Goal: Task Accomplishment & Management: Use online tool/utility

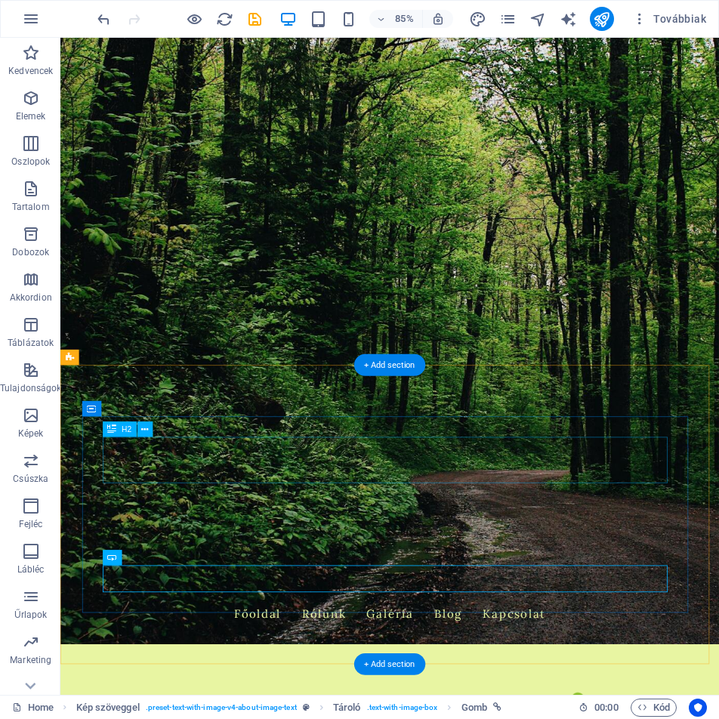
scroll to position [76, 0]
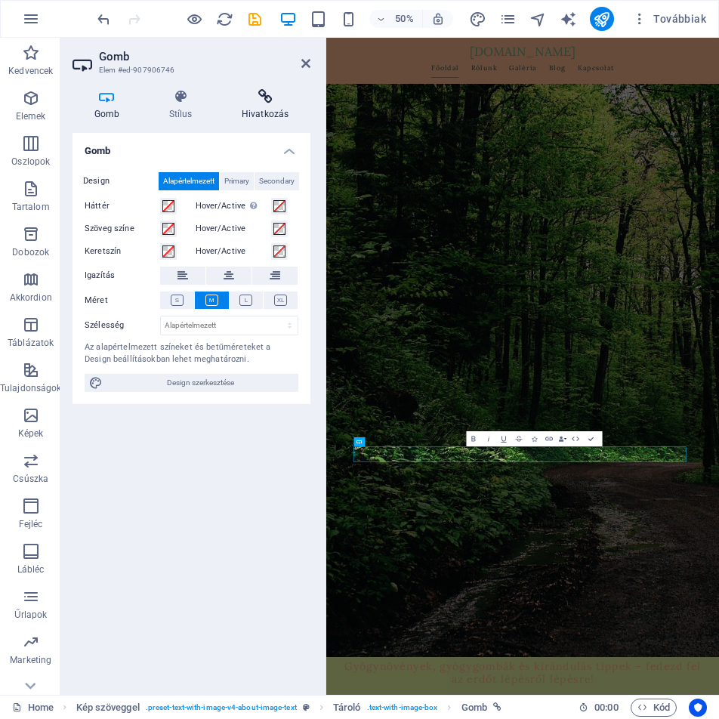
click at [262, 92] on icon at bounding box center [265, 96] width 91 height 15
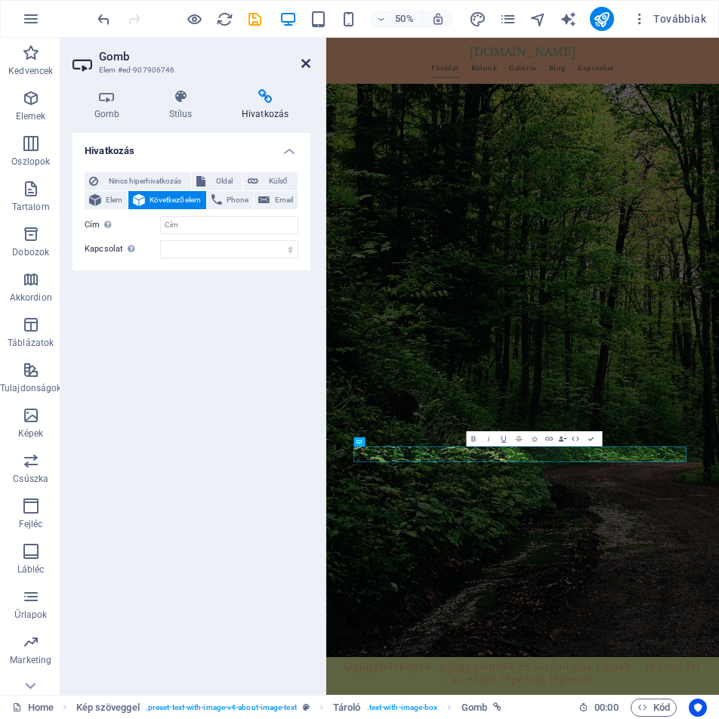
click at [306, 68] on icon at bounding box center [305, 63] width 9 height 12
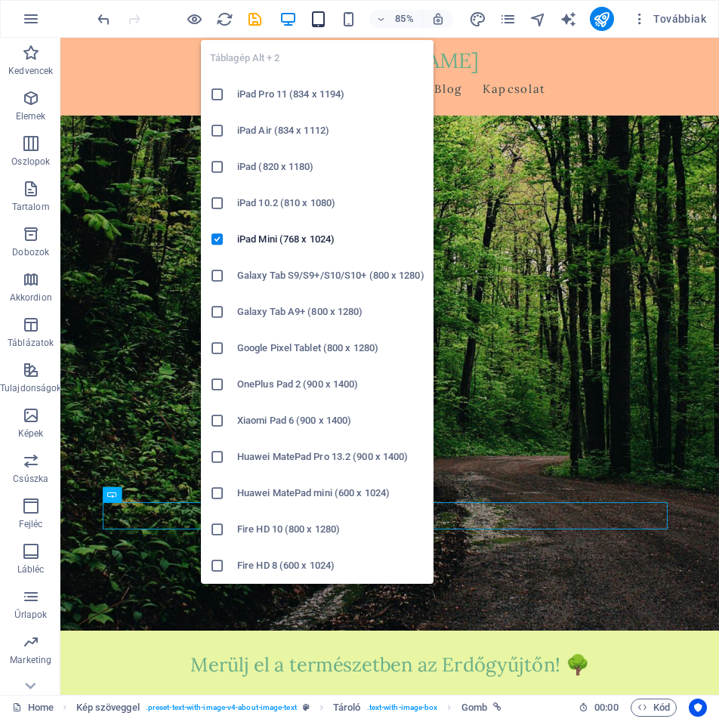
click at [317, 16] on icon "button" at bounding box center [318, 19] width 17 height 17
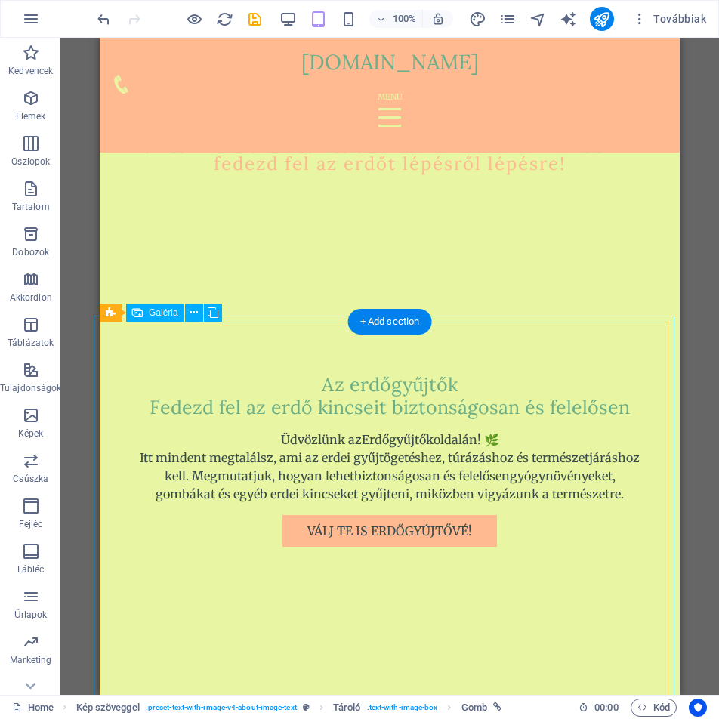
scroll to position [755, 0]
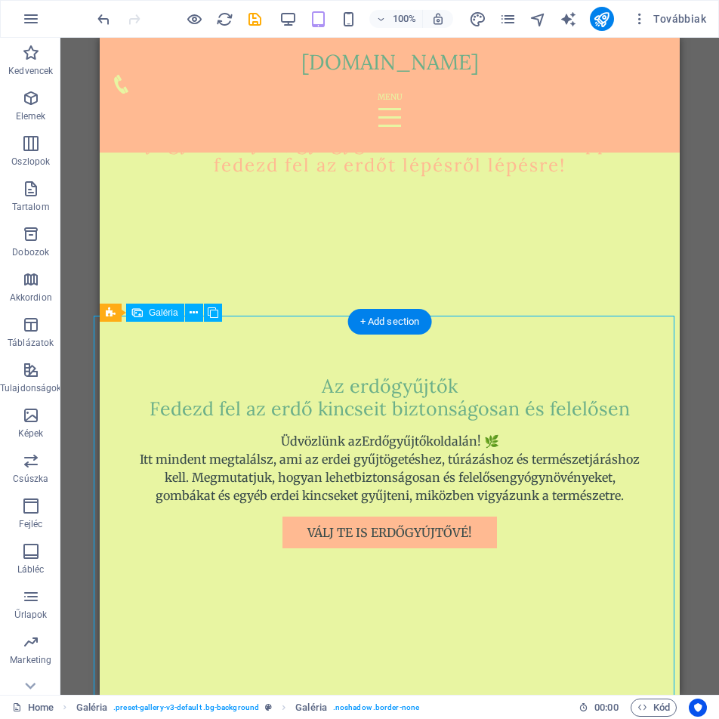
scroll to position [811, 0]
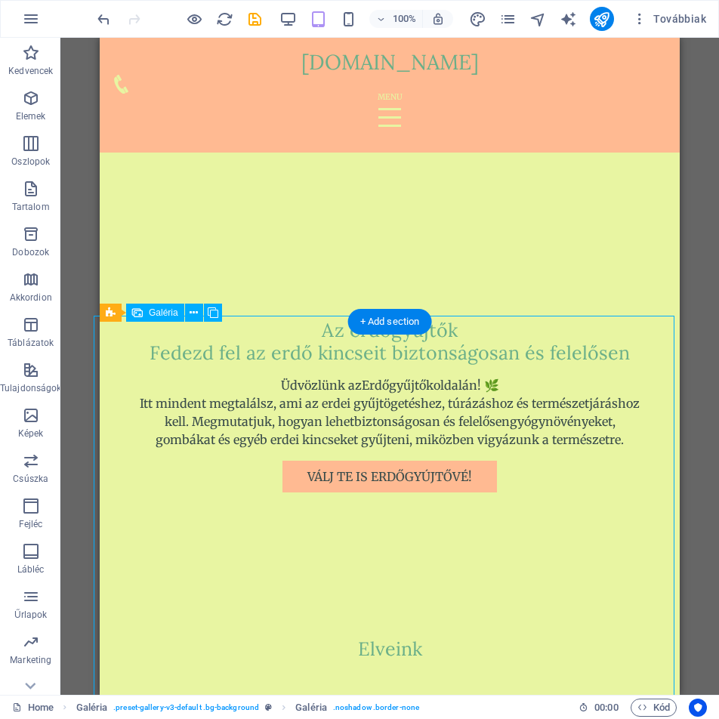
select select "px"
